Goal: Information Seeking & Learning: Learn about a topic

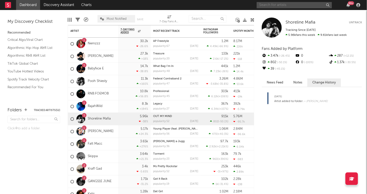
click at [301, 3] on input "text" at bounding box center [294, 5] width 75 height 6
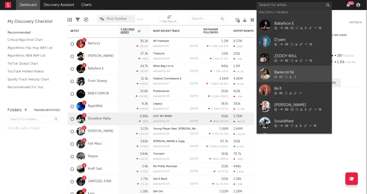
click at [306, 72] on div "Bankroll Ni" at bounding box center [301, 72] width 55 height 6
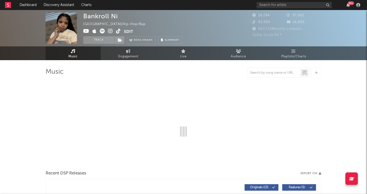
select select "1w"
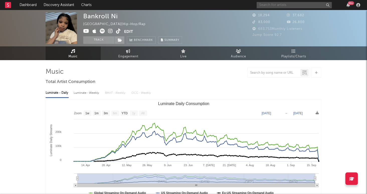
click at [279, 5] on input "text" at bounding box center [294, 5] width 75 height 6
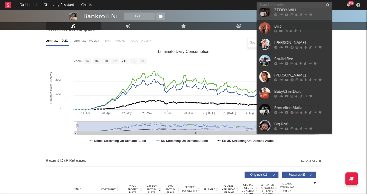
scroll to position [53, 0]
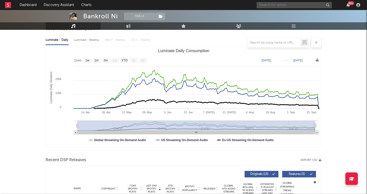
click at [272, 6] on input "text" at bounding box center [294, 5] width 75 height 6
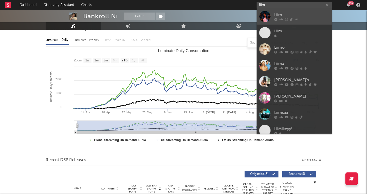
type input "liim"
click at [286, 14] on div "Liim" at bounding box center [301, 15] width 55 height 6
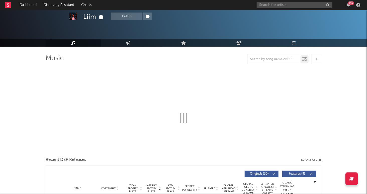
scroll to position [17, 0]
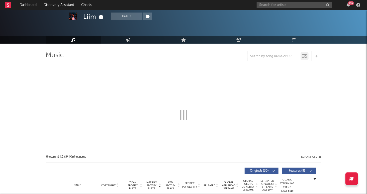
select select "6m"
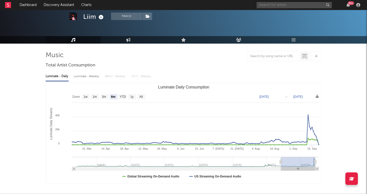
click at [276, 7] on input "text" at bounding box center [294, 5] width 75 height 6
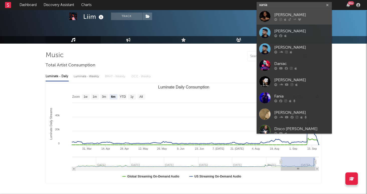
type input "xania"
click at [300, 14] on div "[PERSON_NAME]" at bounding box center [301, 15] width 55 height 6
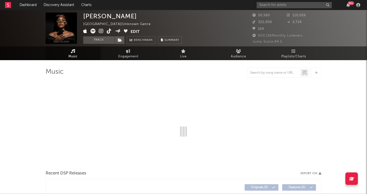
select select "1w"
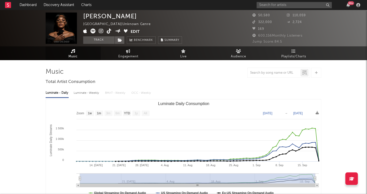
click at [215, 22] on div "[PERSON_NAME] [GEOGRAPHIC_DATA] | Unknown Genre Edit Track Benchmark Summary" at bounding box center [164, 28] width 163 height 31
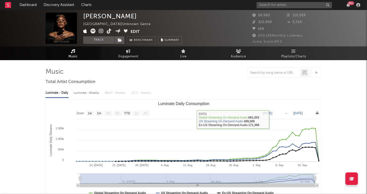
click at [296, 10] on div "[PERSON_NAME] [GEOGRAPHIC_DATA] | Unknown Genre Edit Track Benchmark Summary 50…" at bounding box center [183, 28] width 367 height 36
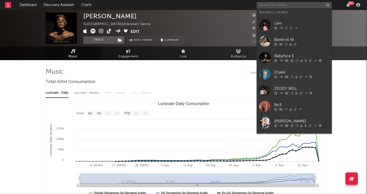
click at [296, 5] on input "text" at bounding box center [294, 5] width 75 height 6
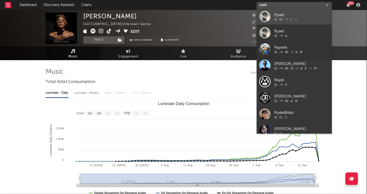
type input "ryael"
click at [301, 14] on div "Ryael" at bounding box center [301, 15] width 55 height 6
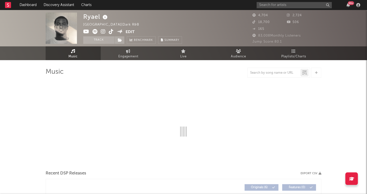
select select "1w"
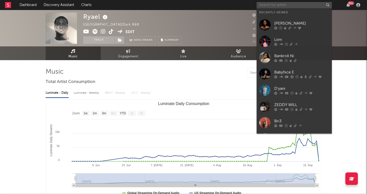
click at [289, 2] on input "text" at bounding box center [294, 5] width 75 height 6
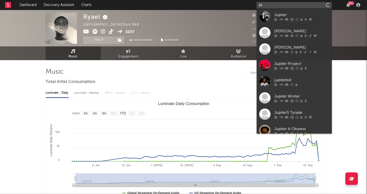
type input "j"
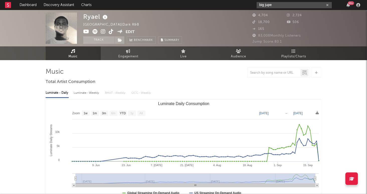
click at [273, 7] on input "big jupe" at bounding box center [294, 5] width 75 height 6
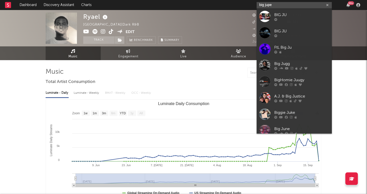
click at [275, 4] on input "big jupe" at bounding box center [294, 5] width 75 height 6
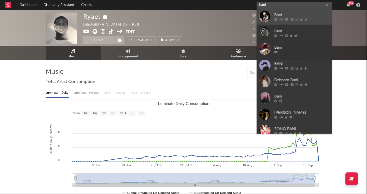
type input "bani"
click at [288, 12] on div "Bani" at bounding box center [301, 15] width 55 height 6
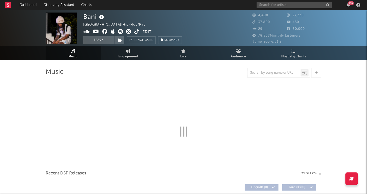
select select "6m"
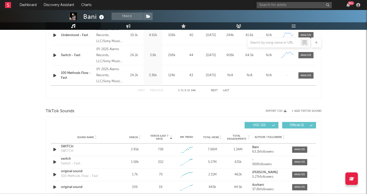
scroll to position [270, 0]
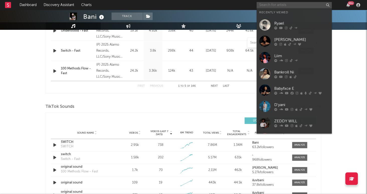
click at [293, 6] on input "text" at bounding box center [294, 5] width 75 height 6
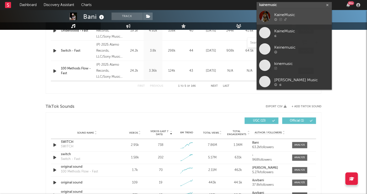
type input "kainemusic"
click at [307, 16] on div "KaineMusic" at bounding box center [301, 15] width 55 height 6
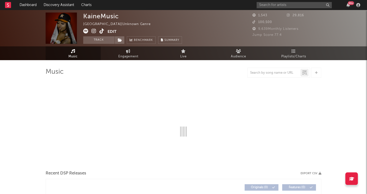
select select "1w"
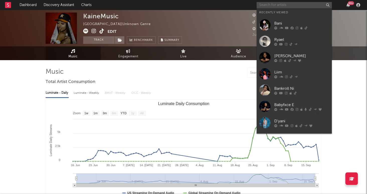
click at [280, 7] on input "text" at bounding box center [294, 5] width 75 height 6
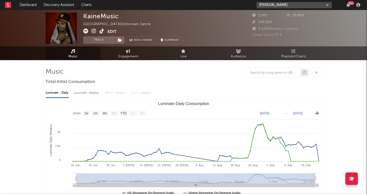
type input "[PERSON_NAME]"
click at [294, 5] on input "[PERSON_NAME]" at bounding box center [294, 5] width 75 height 6
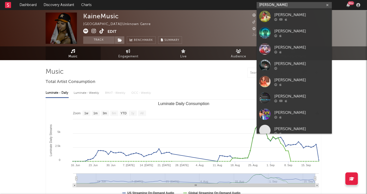
click at [294, 5] on input "[PERSON_NAME]" at bounding box center [294, 5] width 75 height 6
click at [287, 5] on input "[PERSON_NAME]" at bounding box center [294, 5] width 75 height 6
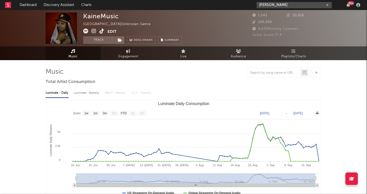
click at [328, 4] on icon "button" at bounding box center [327, 5] width 3 height 3
